Goal: Information Seeking & Learning: Learn about a topic

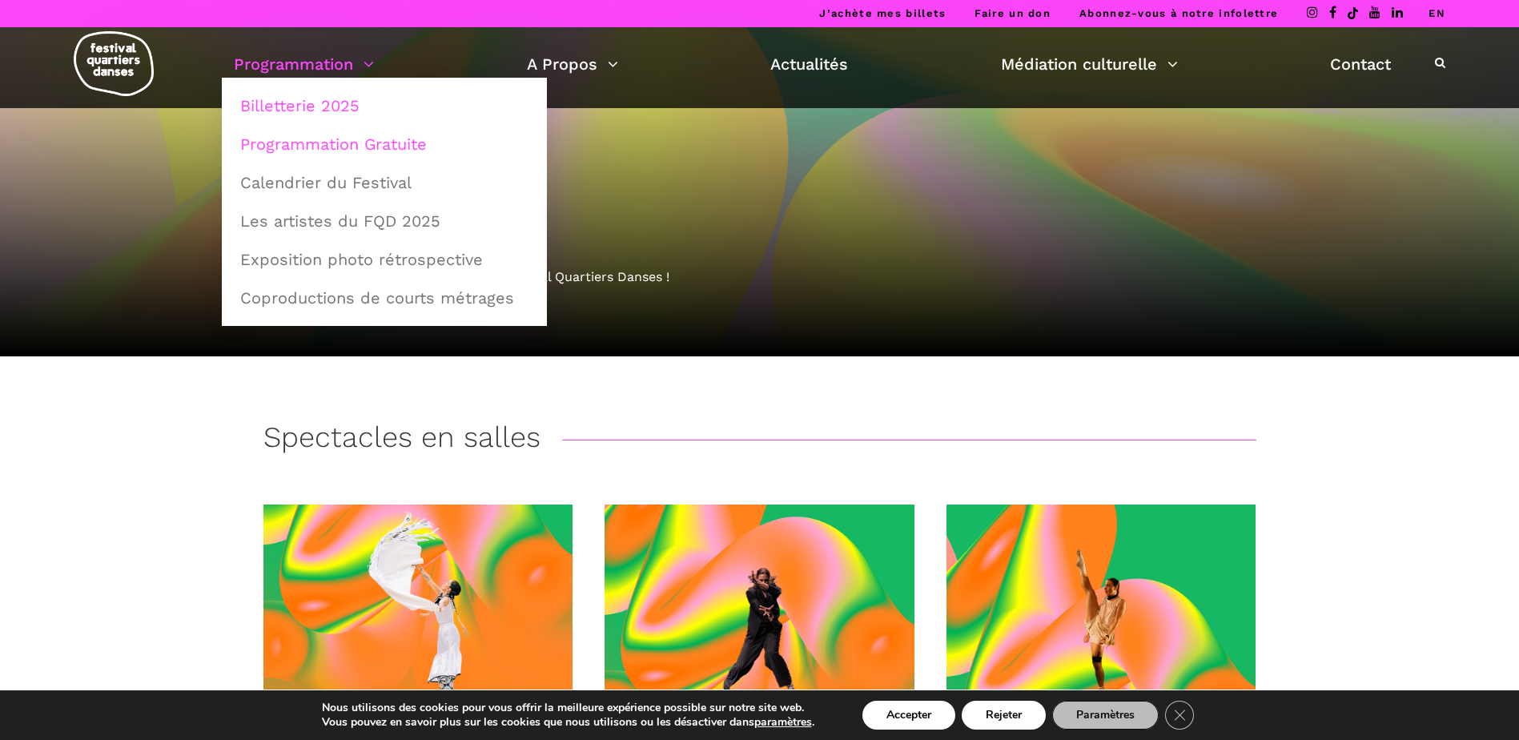
click at [334, 141] on link "Programmation Gratuite" at bounding box center [385, 144] width 308 height 37
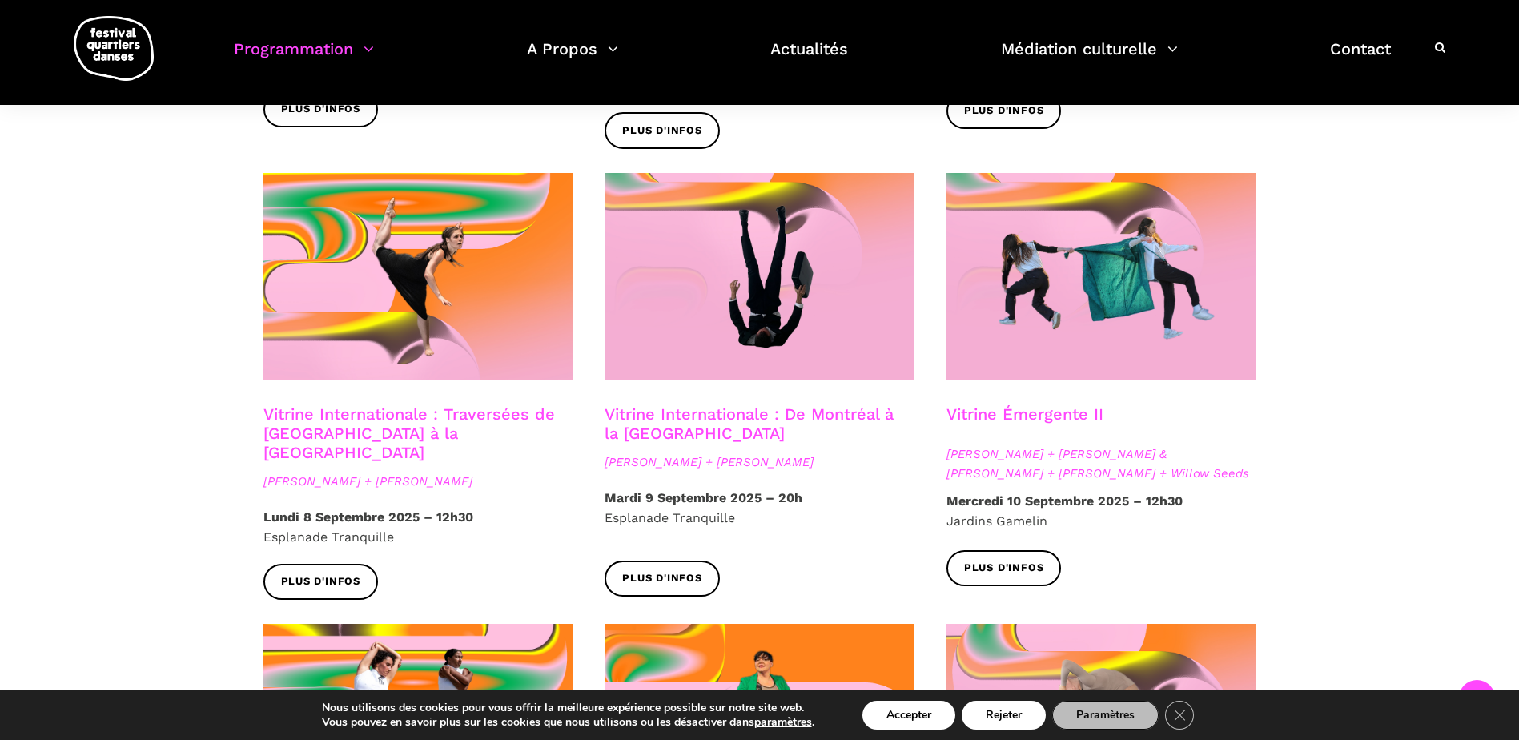
scroll to position [1300, 0]
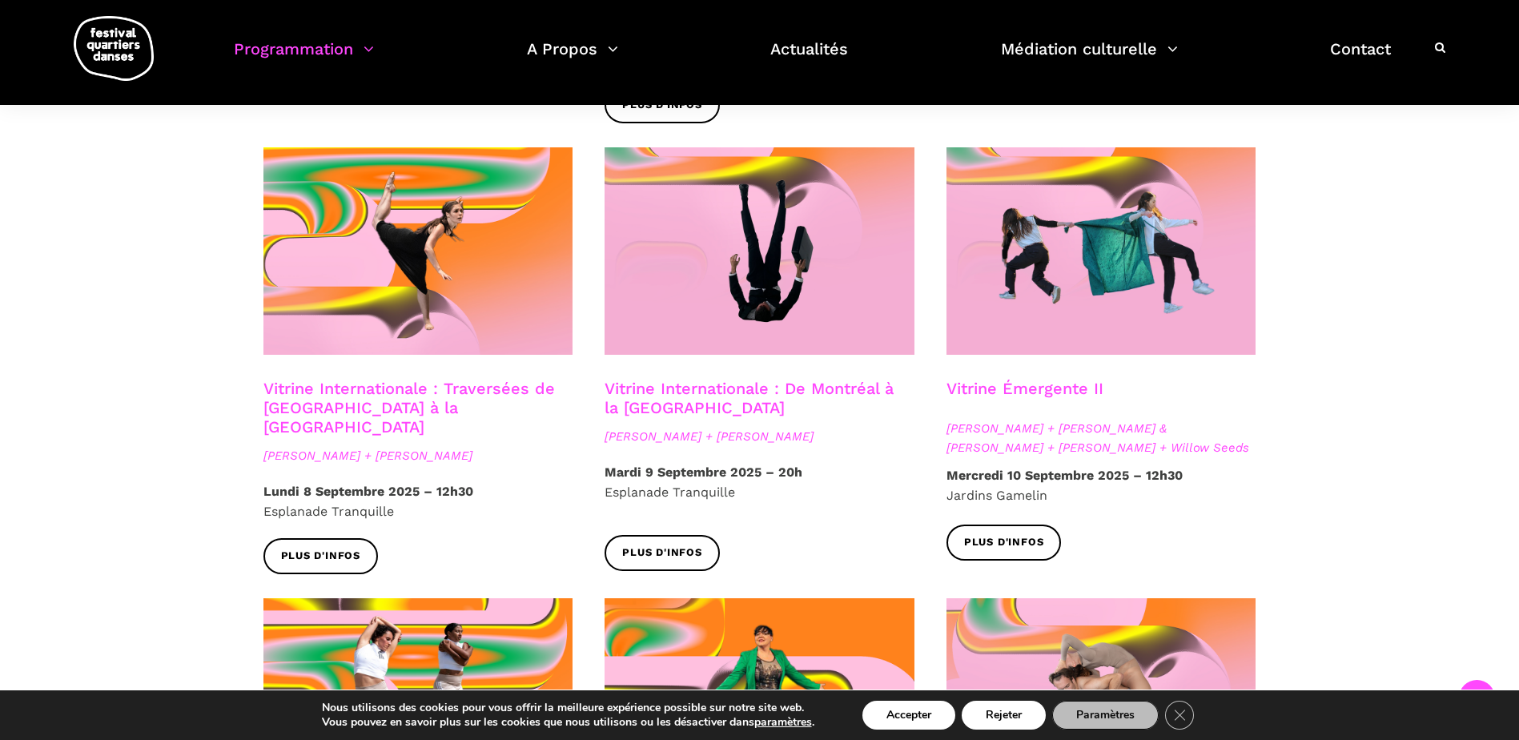
click at [932, 711] on button "Accepter" at bounding box center [909, 715] width 93 height 29
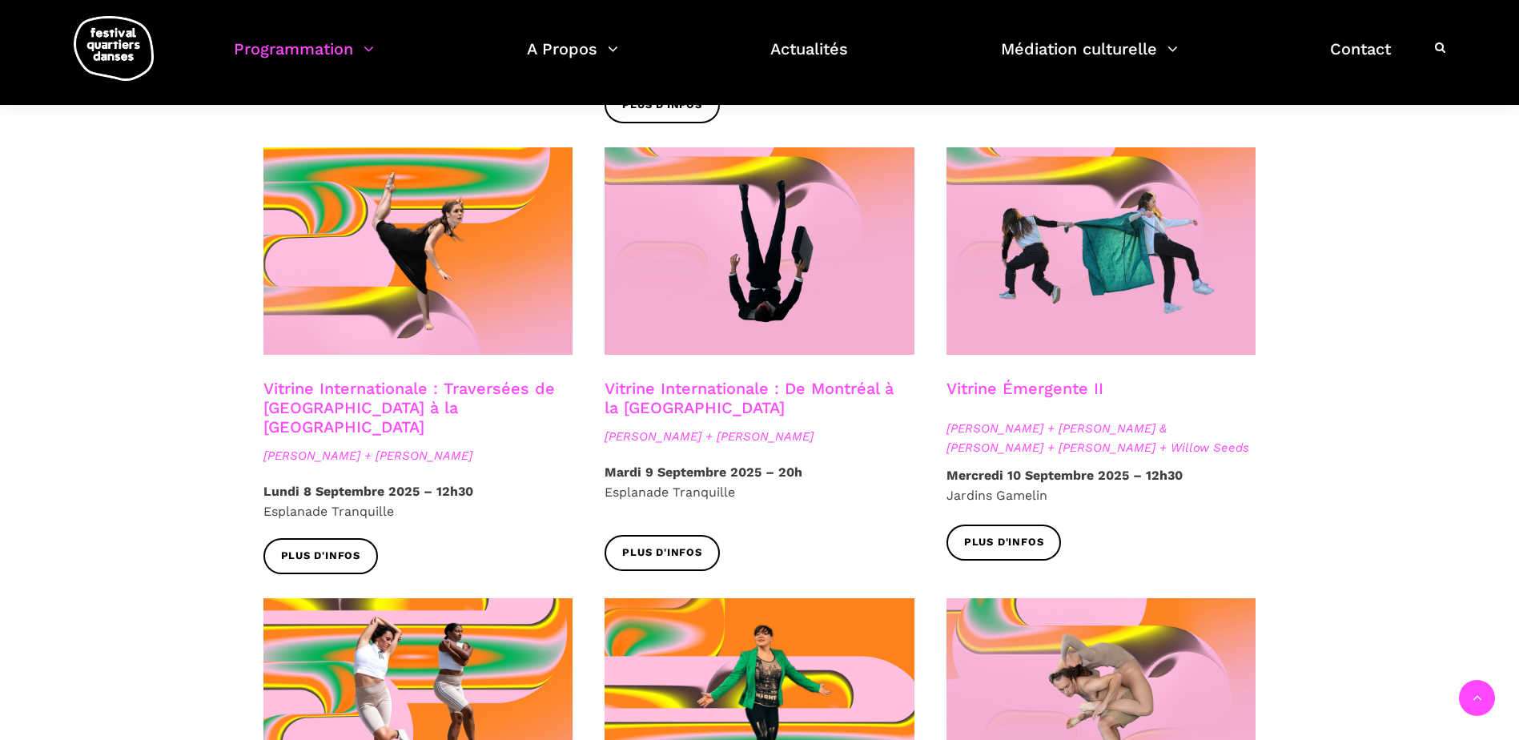
click at [1475, 413] on div "Spectacles extérieurs gratuits Pré-FQD A'nó:wara Dance Theatre - Ma nature urba…" at bounding box center [759, 79] width 1519 height 1917
click at [1338, 396] on div "Spectacles extérieurs gratuits Pré-FQD A'nó:wara Dance Theatre - Ma nature urba…" at bounding box center [759, 79] width 1519 height 1917
click at [1341, 207] on div "Spectacles extérieurs gratuits Pré-FQD A'nó:wara Dance Theatre - Ma nature urba…" at bounding box center [759, 79] width 1519 height 1917
